Goal: Transaction & Acquisition: Purchase product/service

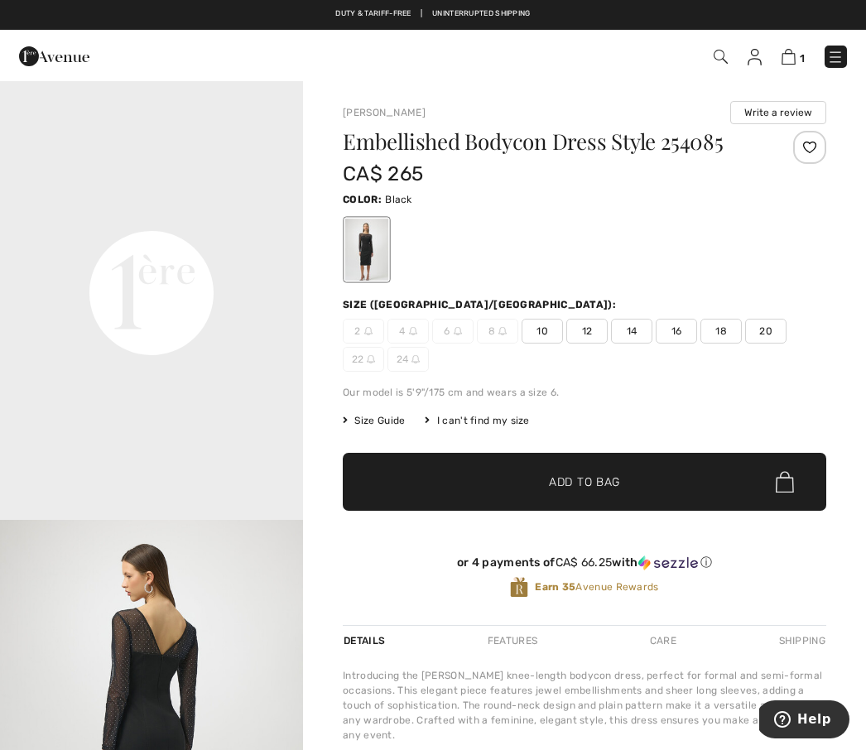
scroll to position [924, 0]
click at [795, 58] on img at bounding box center [788, 57] width 14 height 16
click at [795, 53] on img at bounding box center [788, 57] width 14 height 16
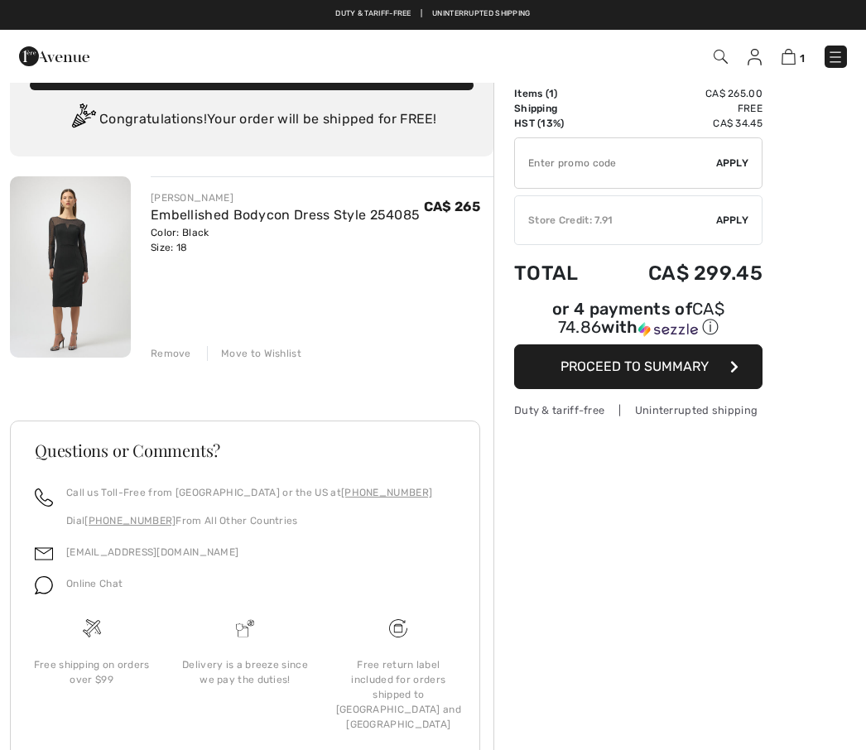
click at [407, 709] on div "Free return label included for orders shipped to [GEOGRAPHIC_DATA] and [GEOGRAP…" at bounding box center [398, 694] width 127 height 74
click at [402, 637] on img at bounding box center [398, 628] width 18 height 18
click at [394, 711] on div "Free return label included for orders shipped to [GEOGRAPHIC_DATA] and [GEOGRAP…" at bounding box center [398, 694] width 127 height 74
click at [665, 374] on span "Proceed to Summary" at bounding box center [634, 366] width 148 height 16
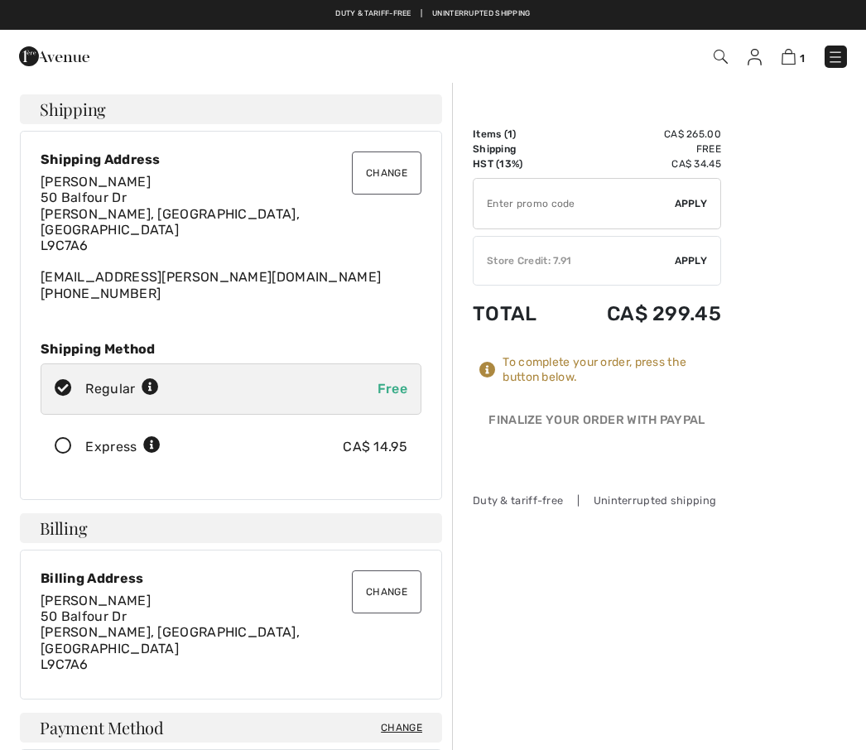
click at [696, 266] on span "Apply" at bounding box center [690, 260] width 33 height 15
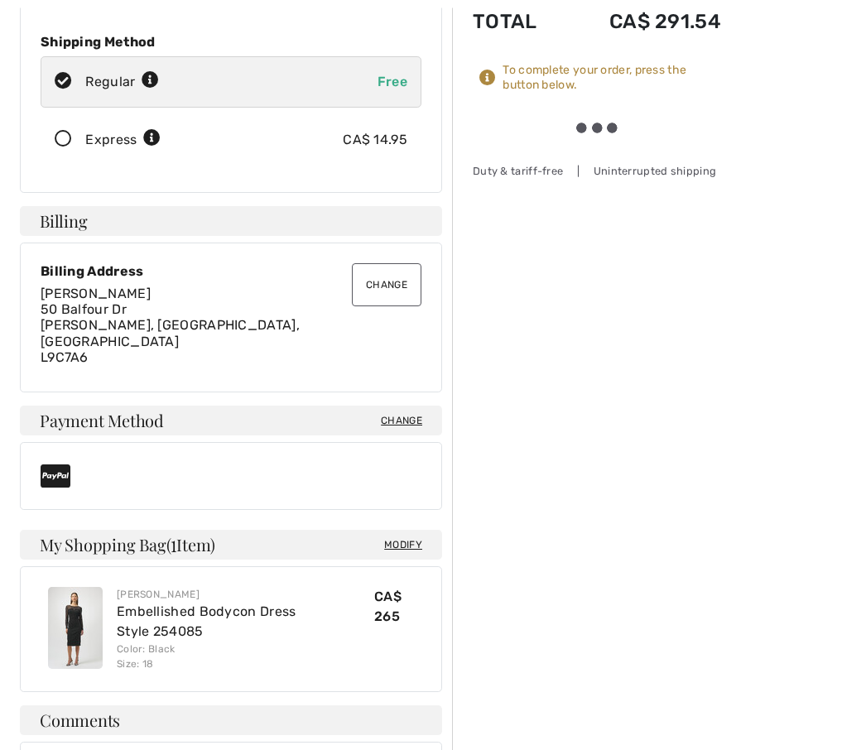
scroll to position [309, 0]
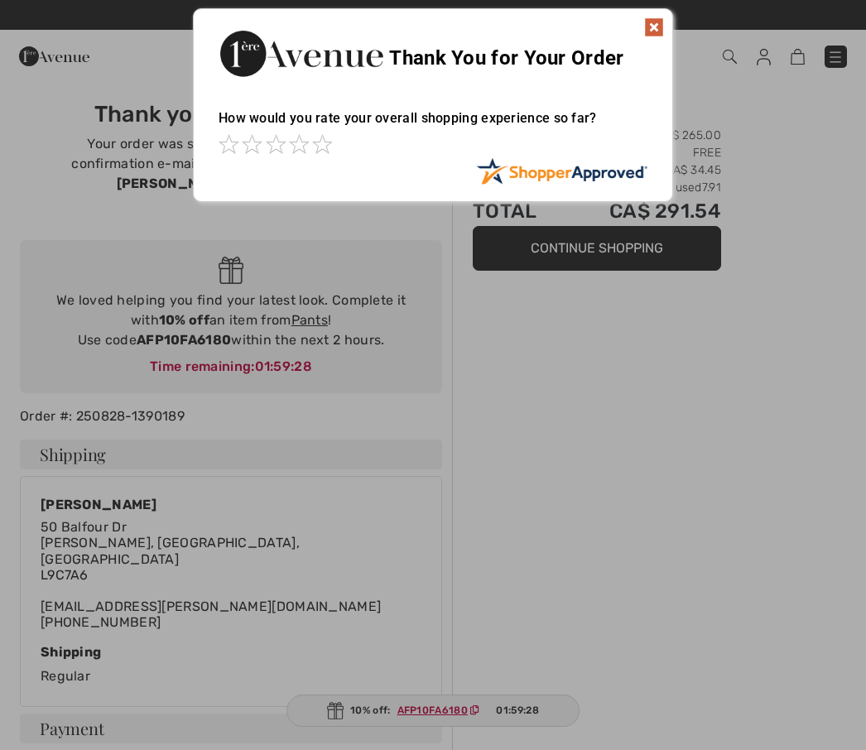
click at [657, 26] on img at bounding box center [654, 27] width 20 height 20
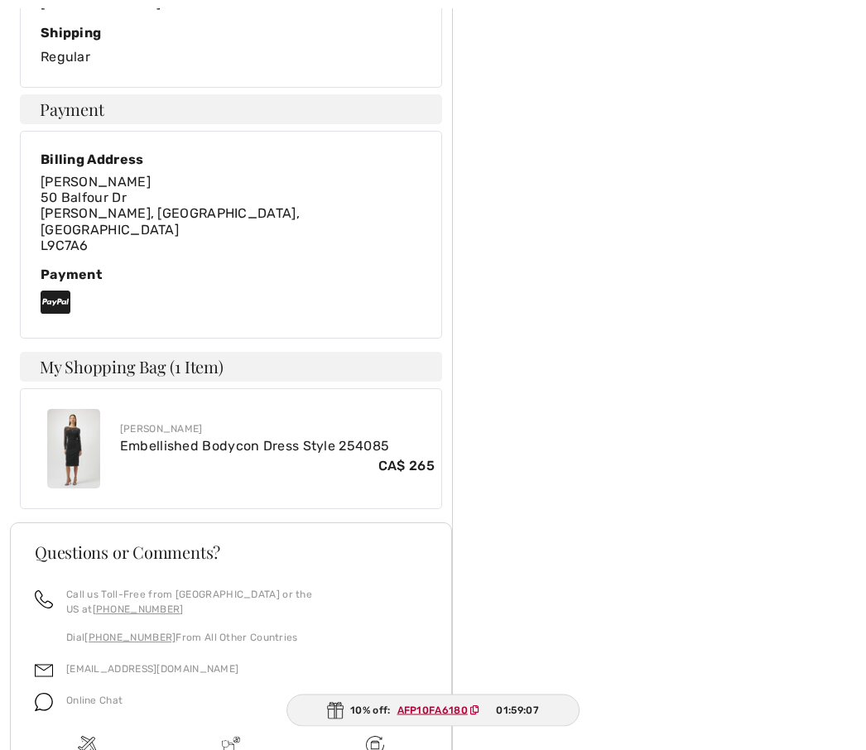
scroll to position [660, 0]
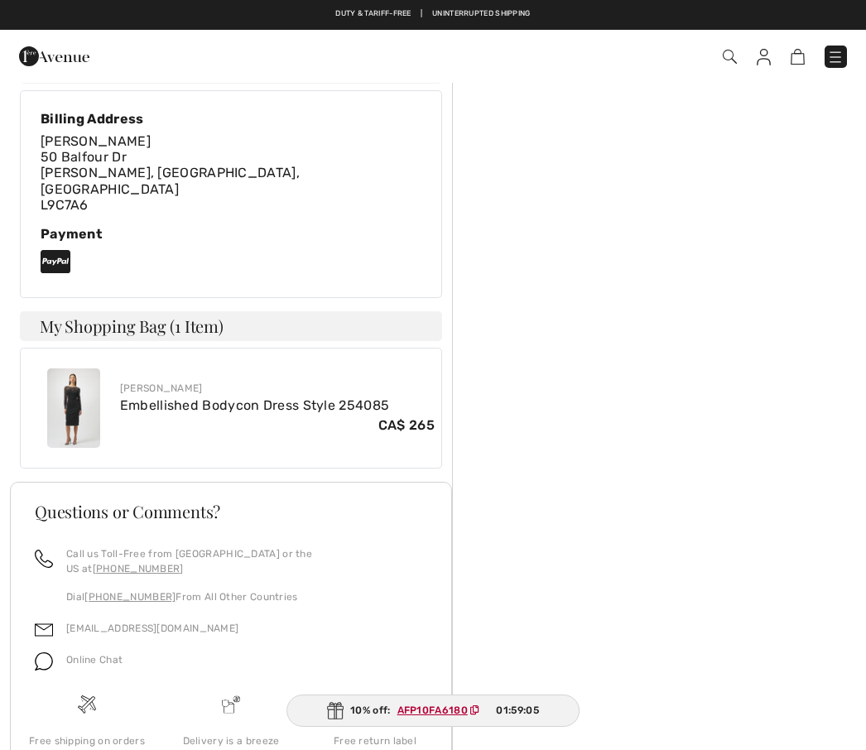
click at [568, 488] on div "Order Summary Items ( 1 ) CA$ 265.00 Shipping Free HST (13%) CA$ 34.45 Store Cr…" at bounding box center [659, 164] width 414 height 1484
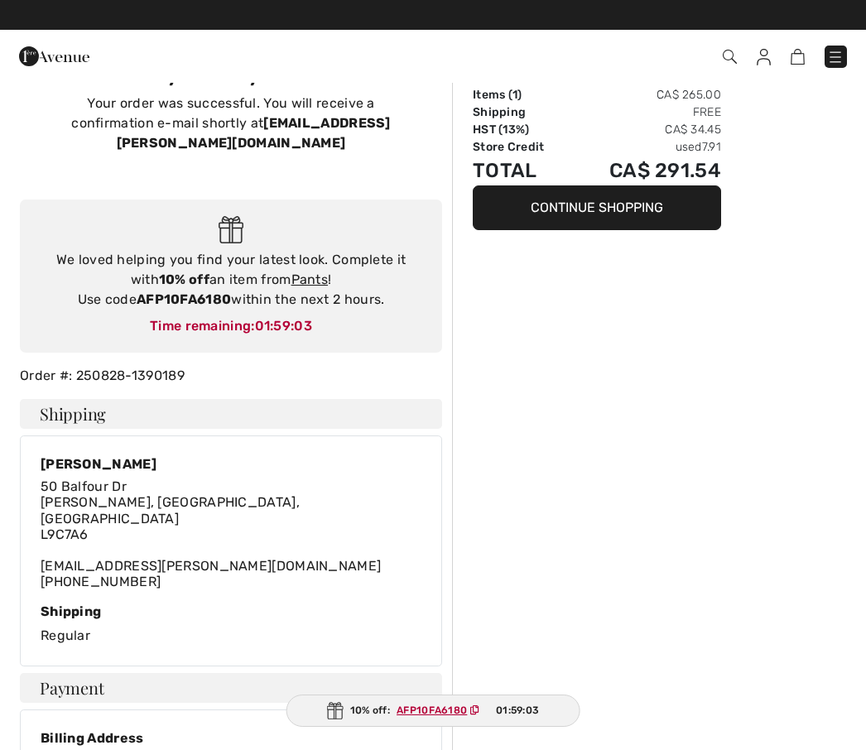
scroll to position [0, 0]
